Goal: Transaction & Acquisition: Purchase product/service

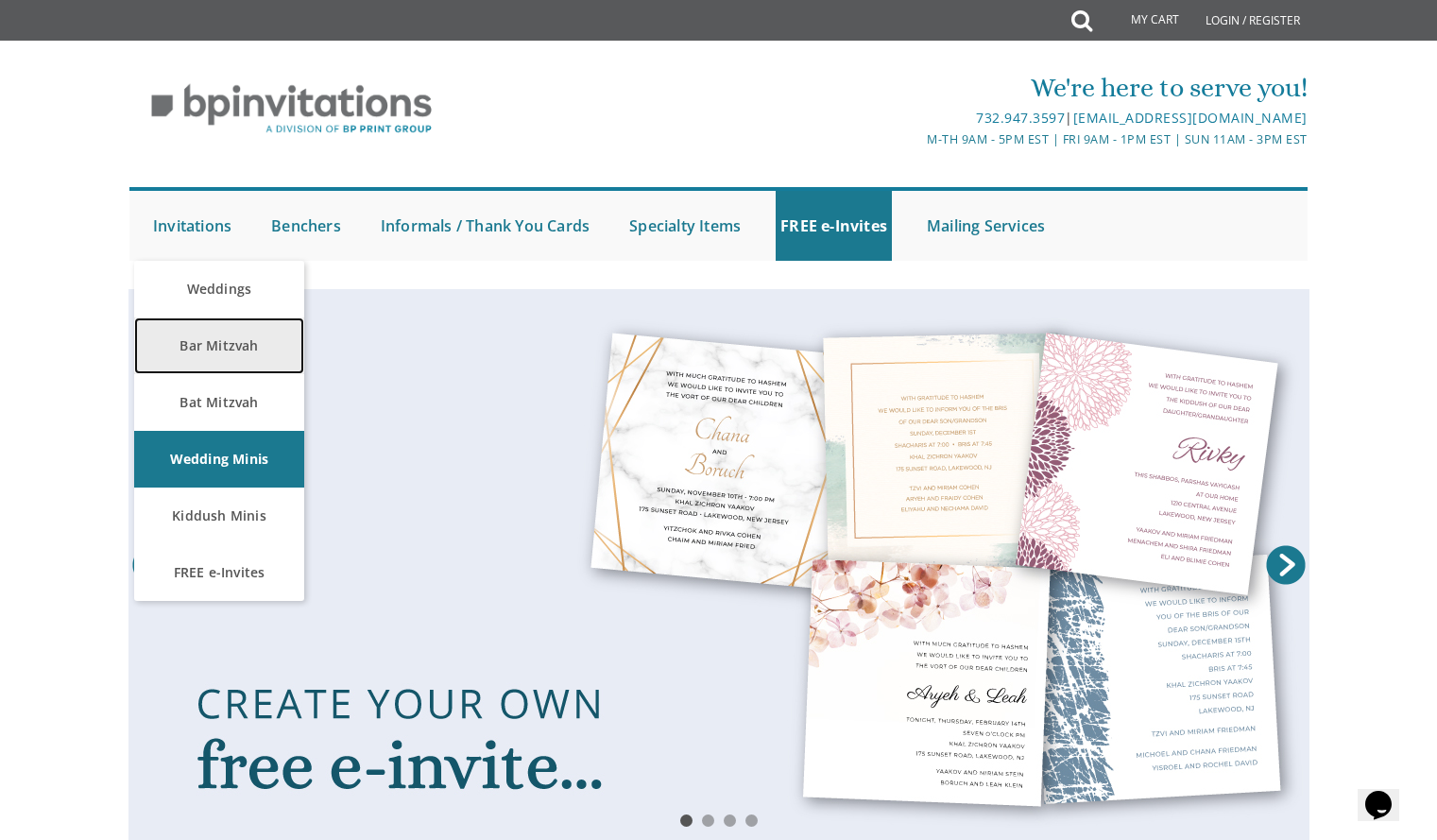
click at [210, 351] on link "Bar Mitzvah" at bounding box center [218, 346] width 170 height 57
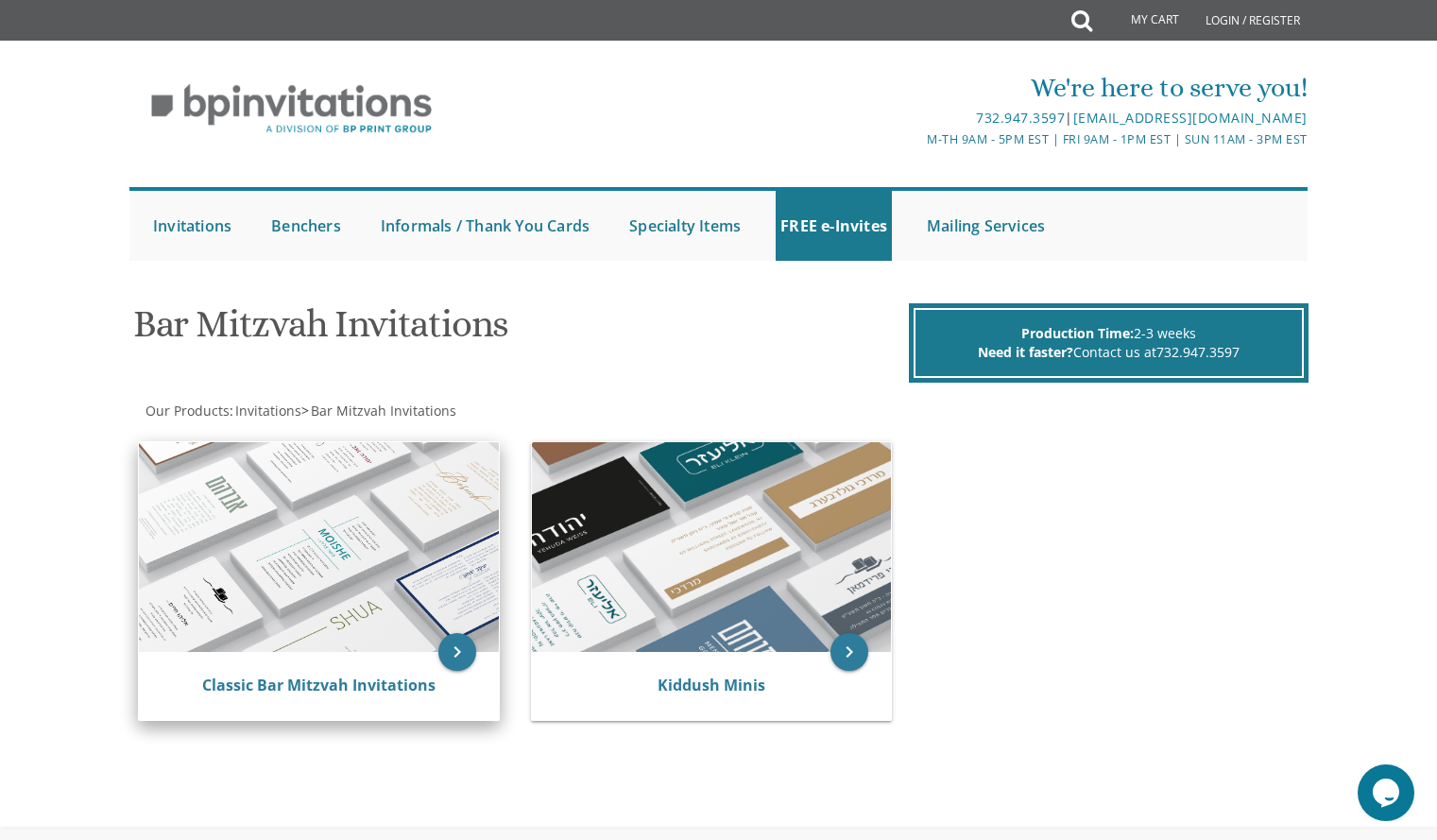
click at [299, 558] on img at bounding box center [319, 546] width 359 height 210
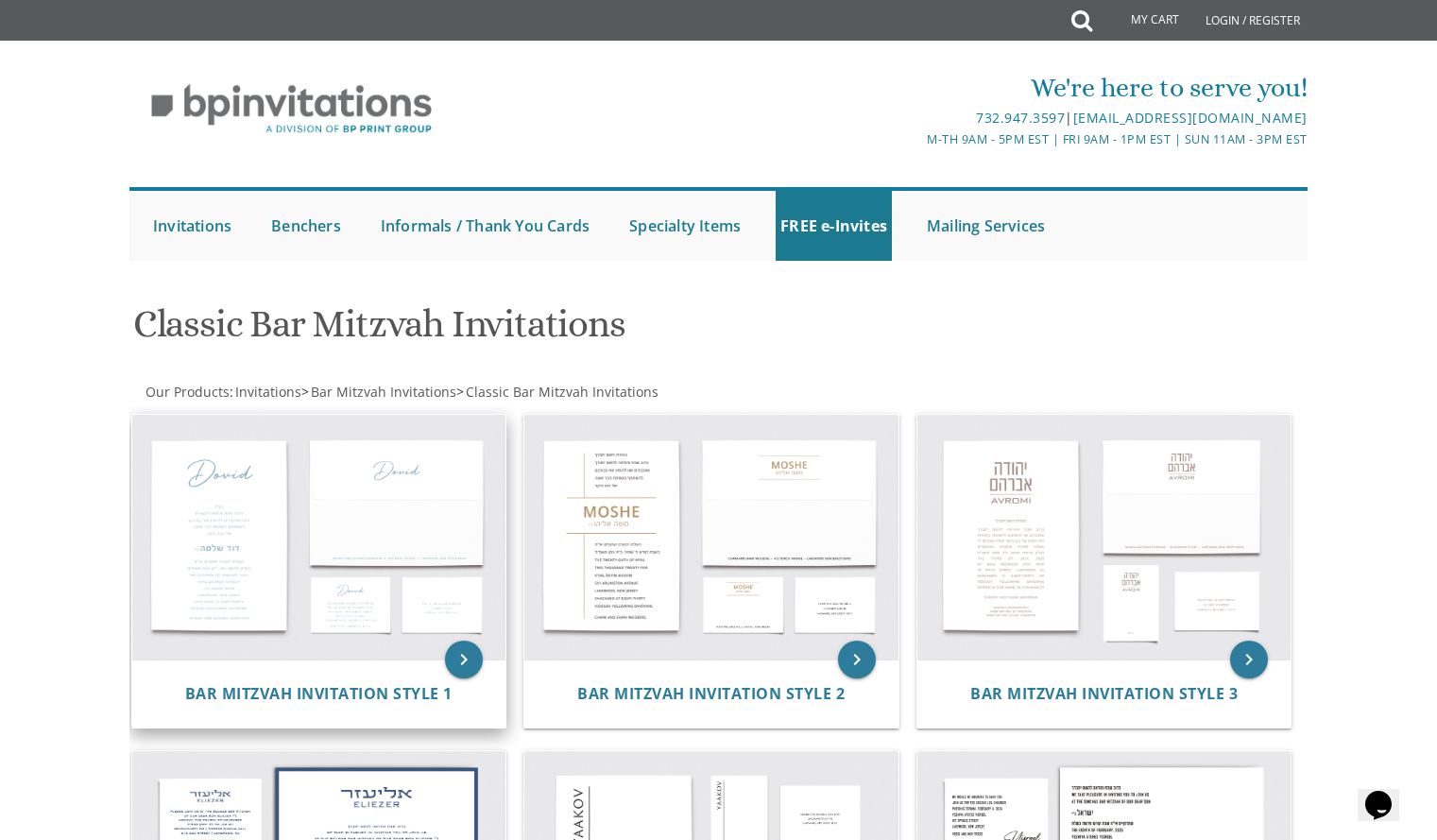
click at [365, 607] on img at bounding box center [319, 537] width 374 height 245
